Goal: Task Accomplishment & Management: Complete application form

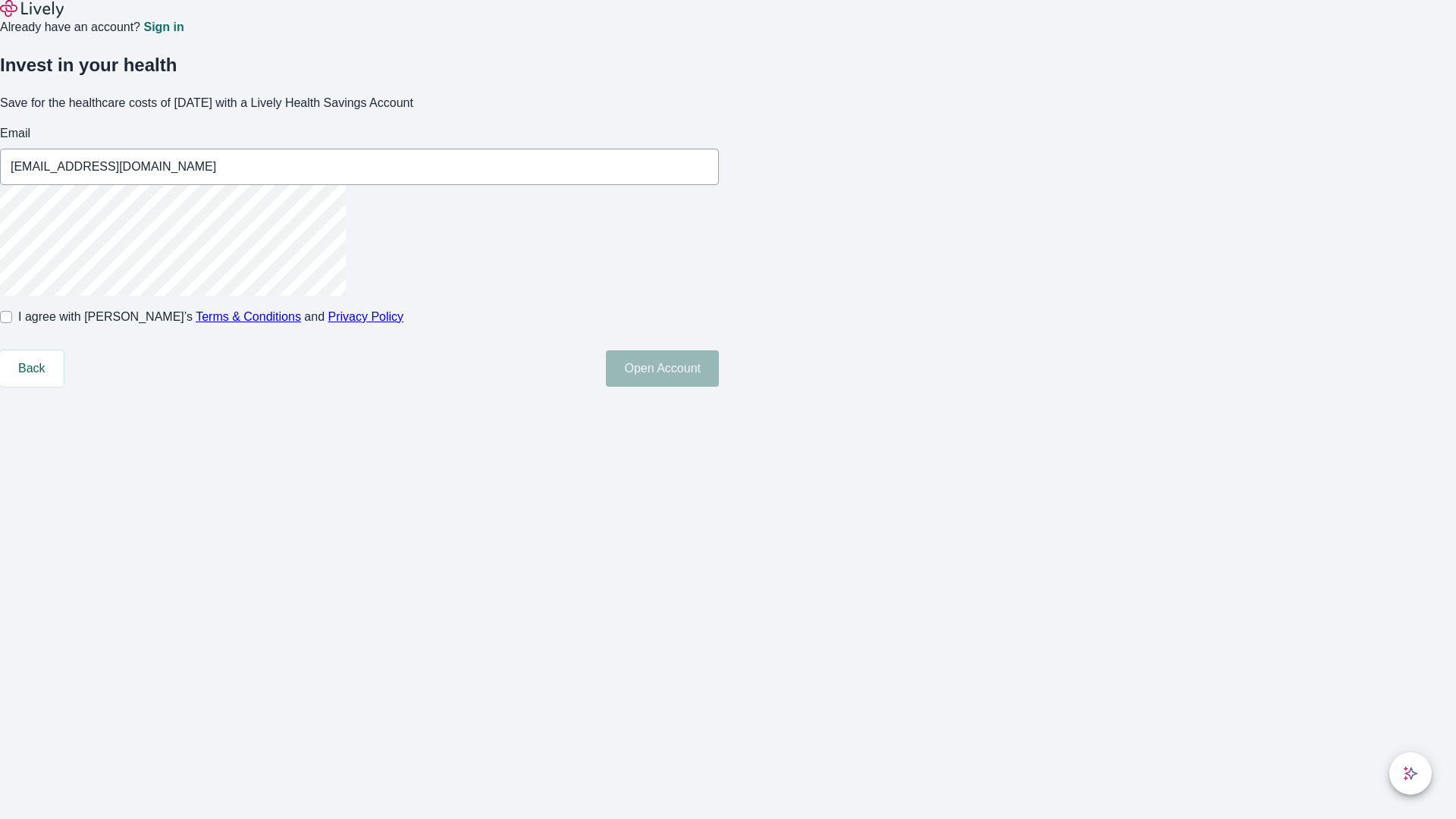
click at [12, 323] on input "I agree with Lively’s Terms & Conditions and Privacy Policy" at bounding box center [6, 317] width 12 height 12
checkbox input "true"
click at [719, 386] on button "Open Account" at bounding box center [662, 369] width 113 height 37
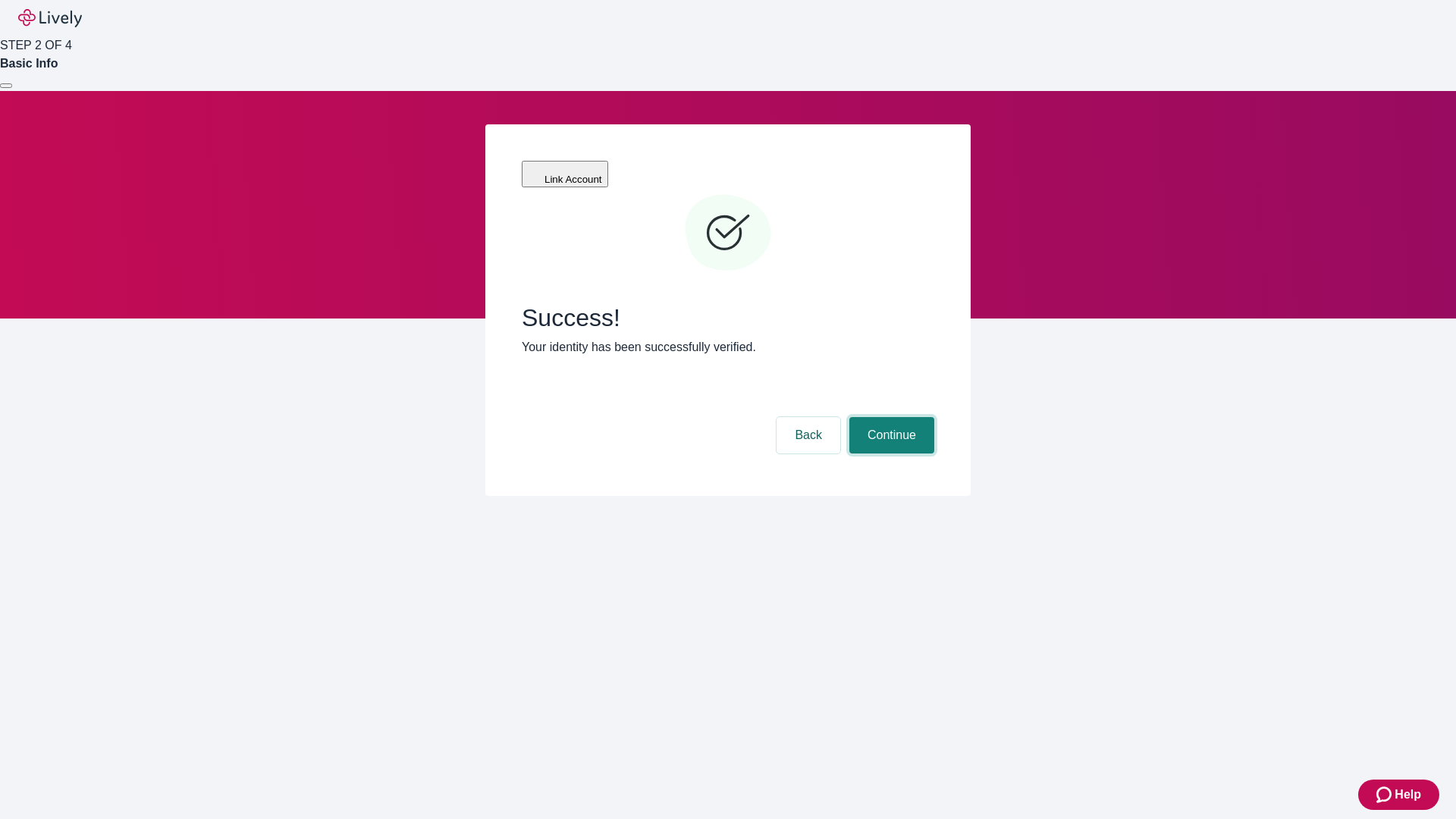
click at [889, 417] on button "Continue" at bounding box center [891, 435] width 85 height 37
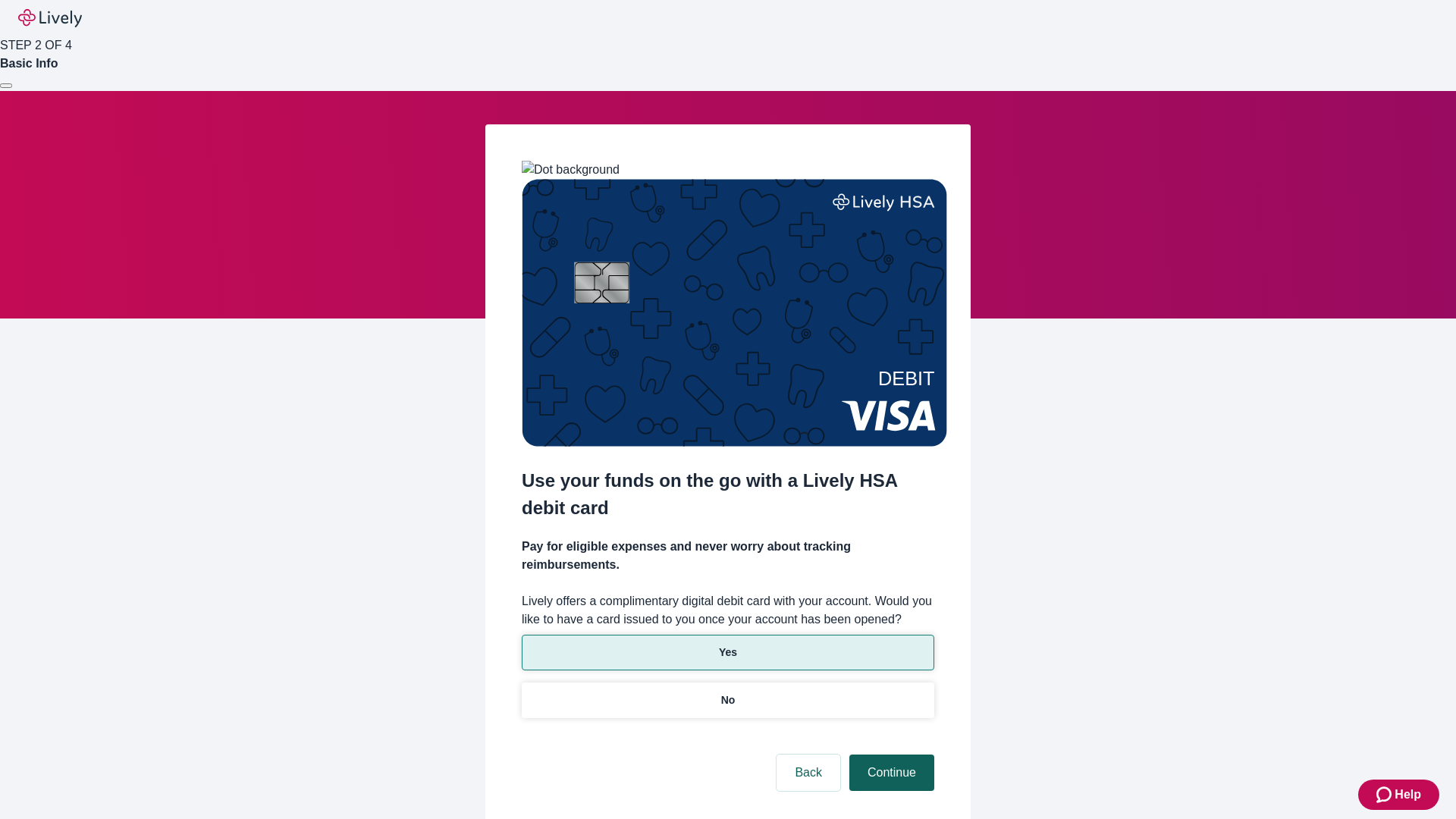
click at [728, 645] on p "Yes" at bounding box center [728, 652] width 18 height 16
click at [889, 755] on button "Continue" at bounding box center [891, 773] width 85 height 37
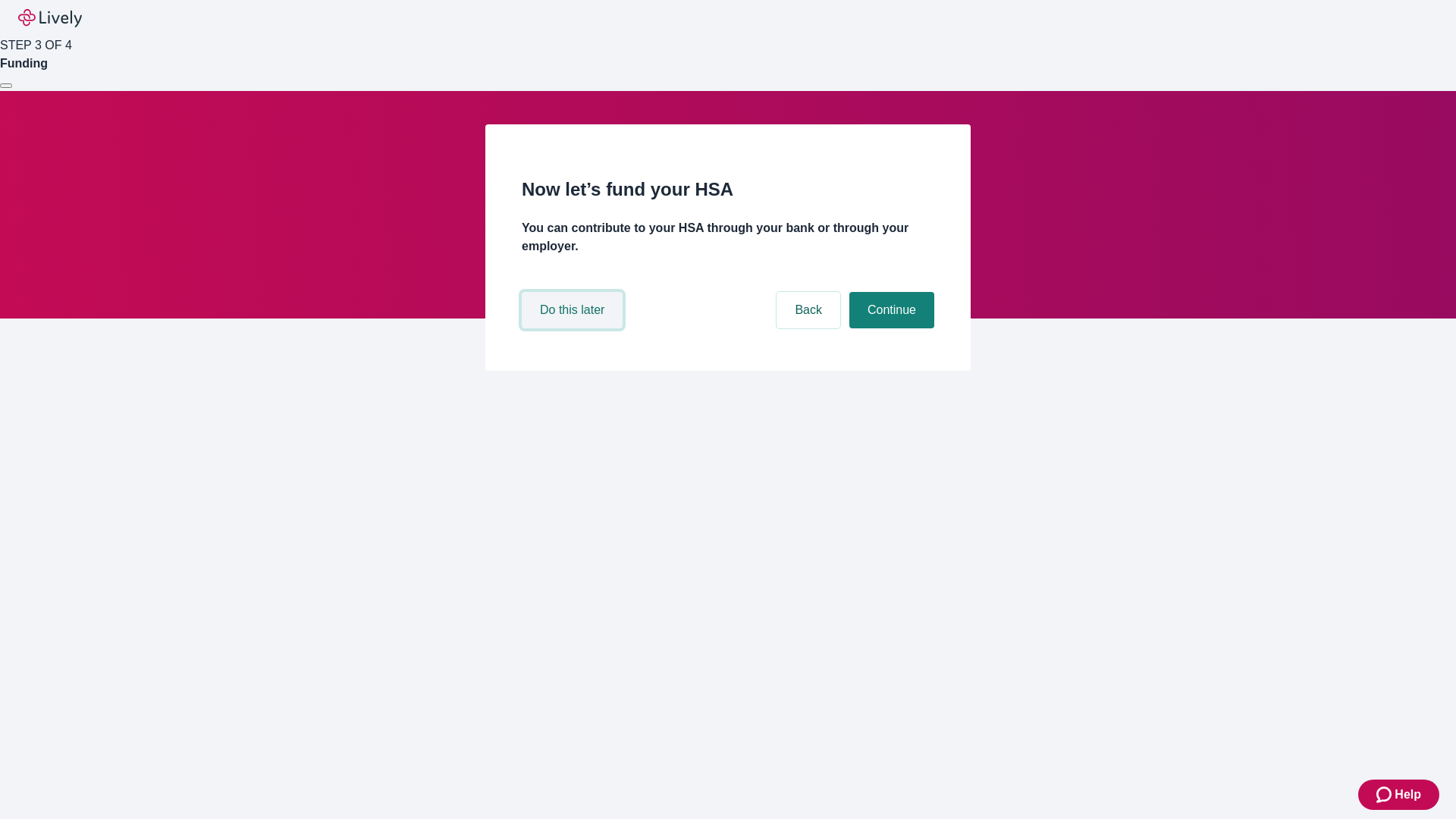
click at [574, 329] on button "Do this later" at bounding box center [572, 310] width 101 height 37
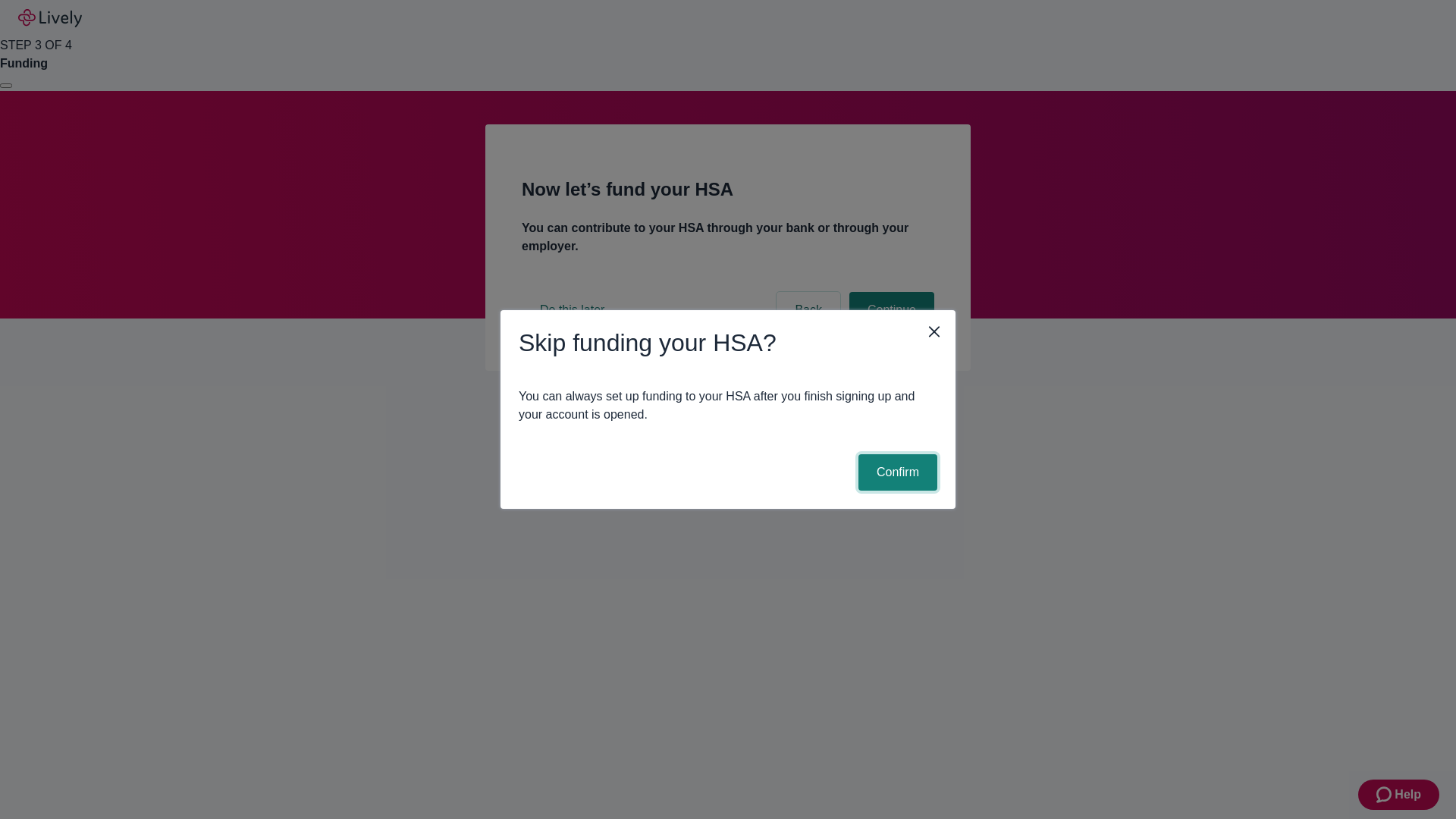
click at [896, 473] on button "Confirm" at bounding box center [898, 473] width 79 height 37
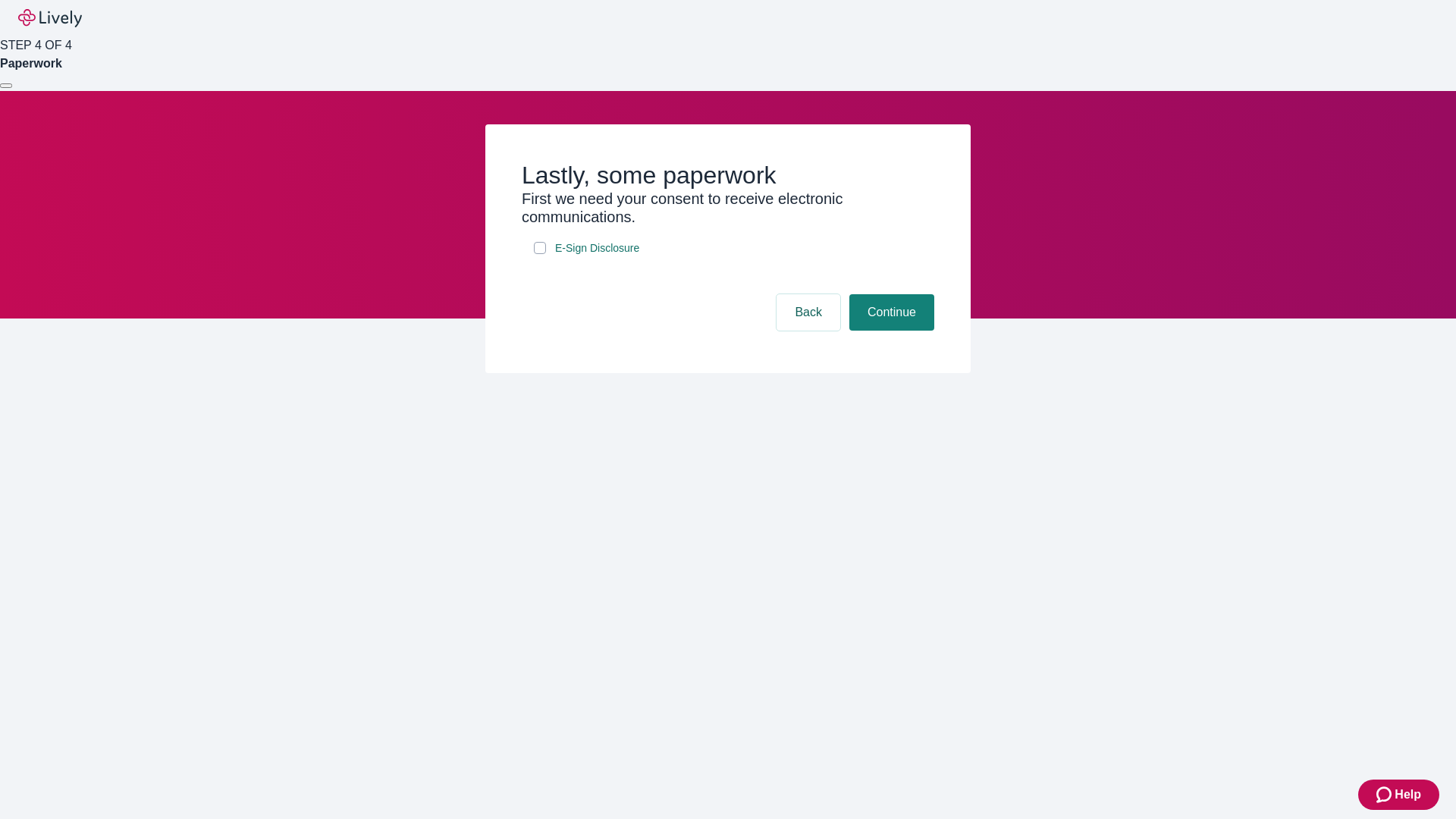
click at [540, 254] on input "E-Sign Disclosure" at bounding box center [539, 248] width 12 height 12
checkbox input "true"
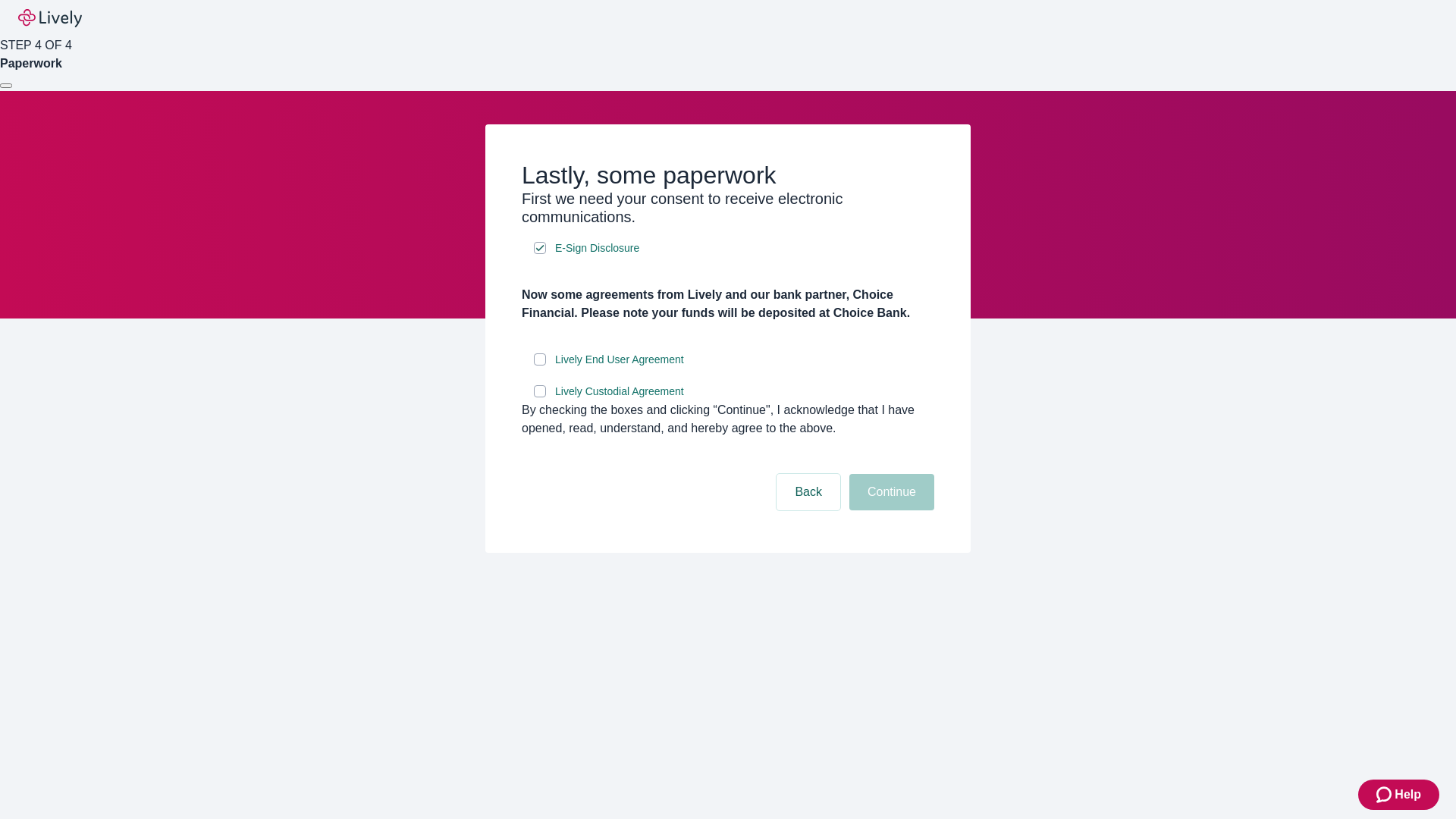
click at [540, 365] on input "Lively End User Agreement" at bounding box center [539, 359] width 12 height 12
checkbox input "true"
click at [540, 398] on input "Lively Custodial Agreement" at bounding box center [539, 391] width 12 height 12
checkbox input "true"
click at [889, 511] on button "Continue" at bounding box center [891, 492] width 85 height 37
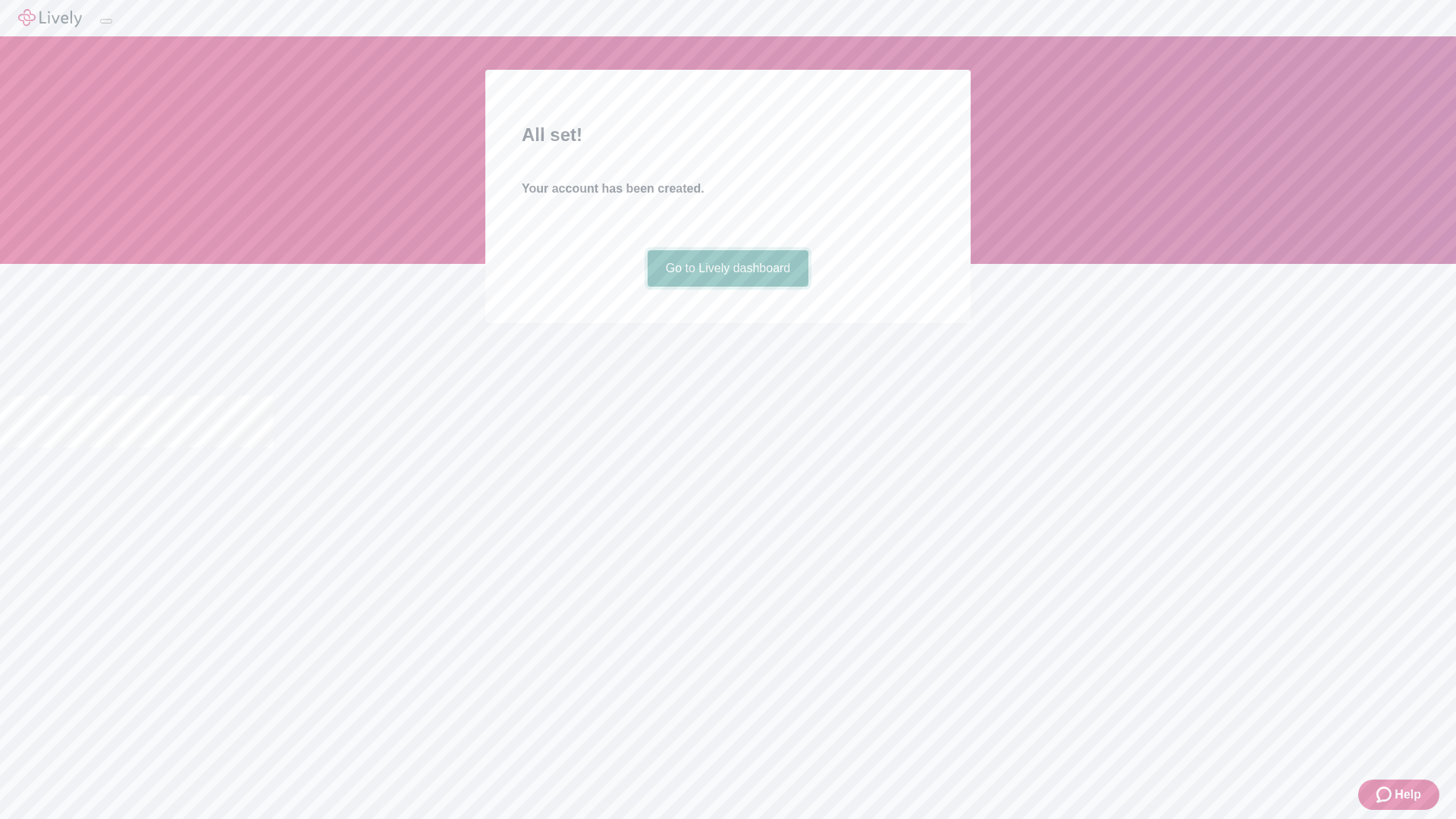
click at [728, 287] on link "Go to Lively dashboard" at bounding box center [728, 269] width 162 height 37
